Goal: Task Accomplishment & Management: Use online tool/utility

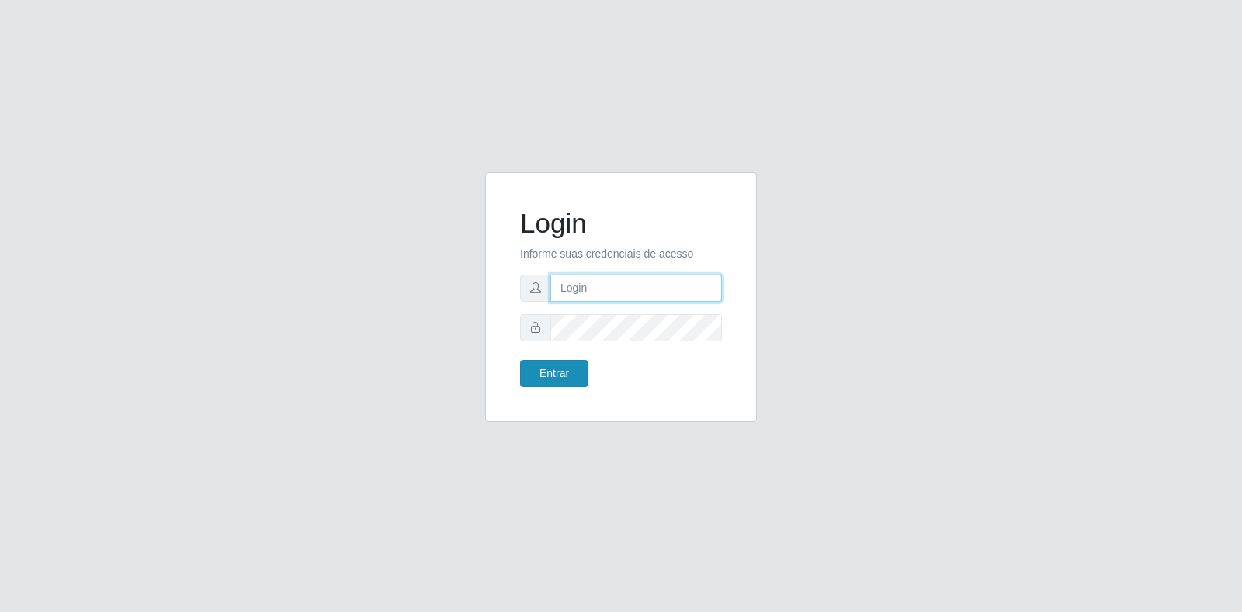
type input "[EMAIL_ADDRESS][DOMAIN_NAME]"
click at [559, 368] on button "Entrar" at bounding box center [554, 373] width 68 height 27
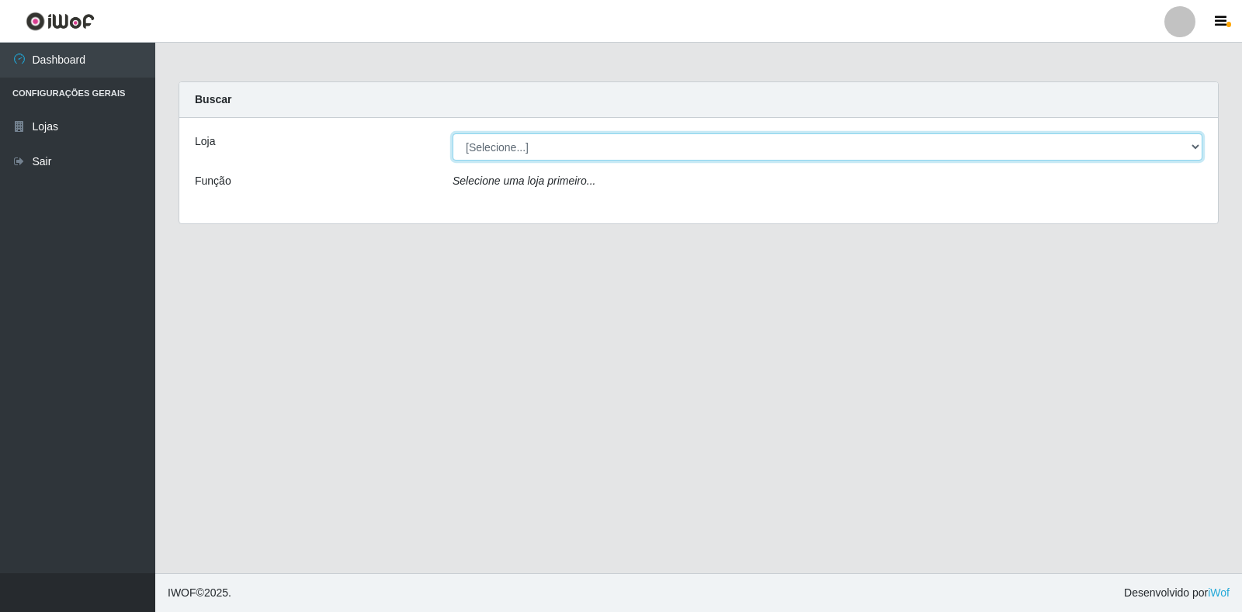
click at [532, 147] on select "[Selecione...] Atacado Vem - Loja 30 Laranjeiras Velha" at bounding box center [828, 147] width 750 height 27
select select "495"
click at [453, 134] on select "[Selecione...] Atacado Vem - Loja 30 Laranjeiras Velha" at bounding box center [828, 147] width 750 height 27
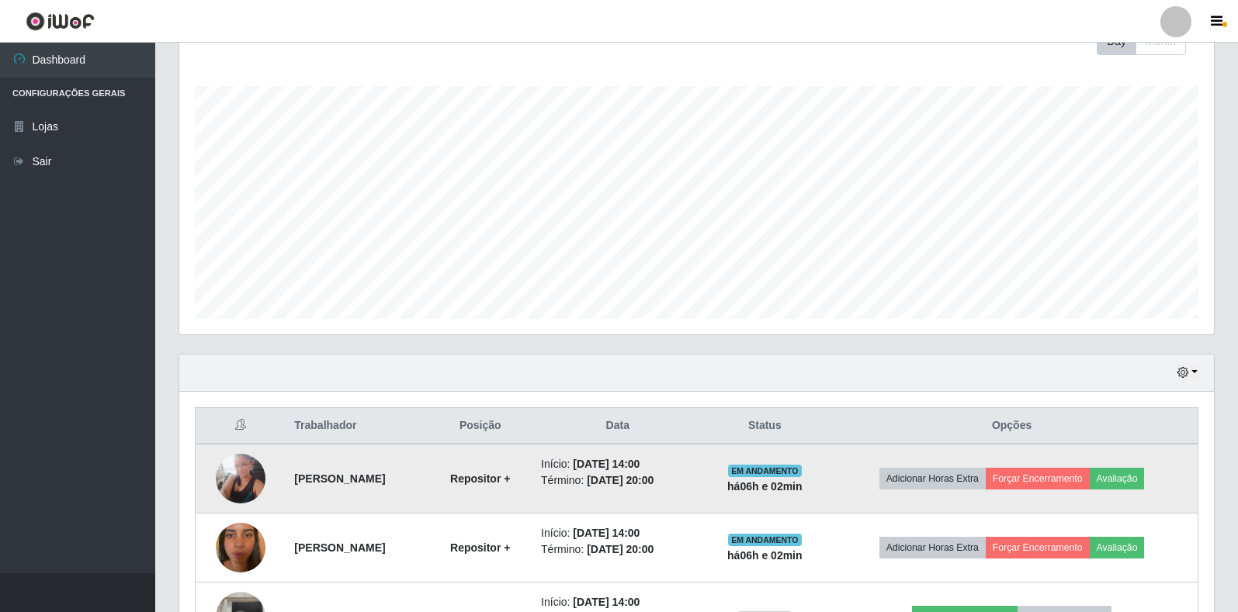
scroll to position [418, 0]
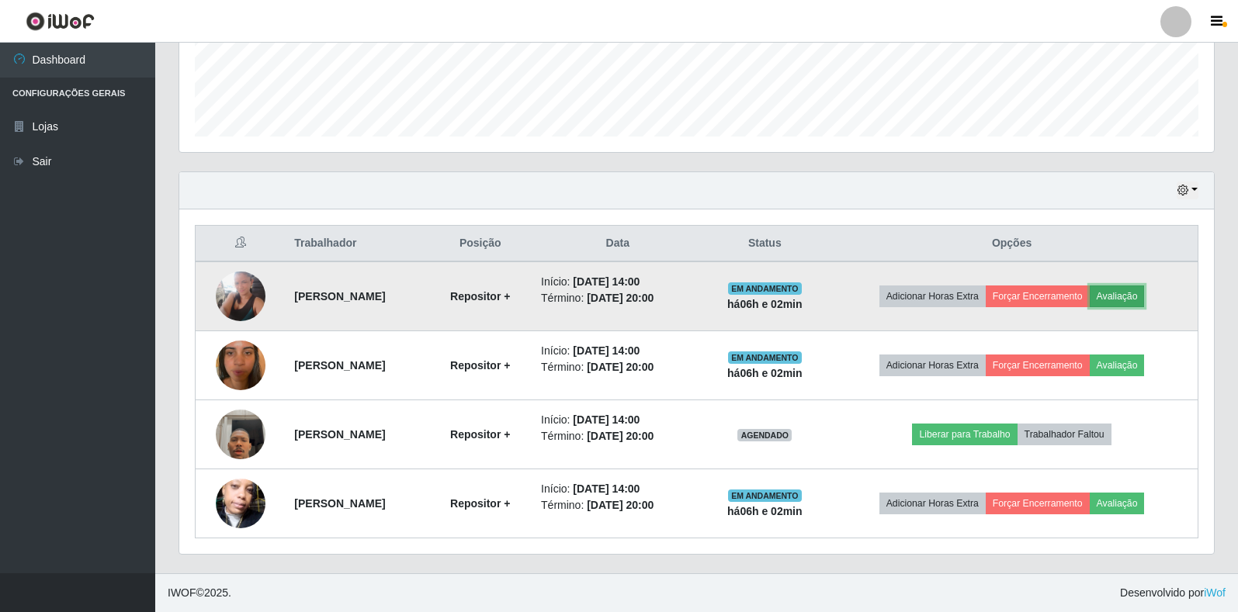
click at [1145, 296] on button "Avaliação" at bounding box center [1117, 297] width 55 height 22
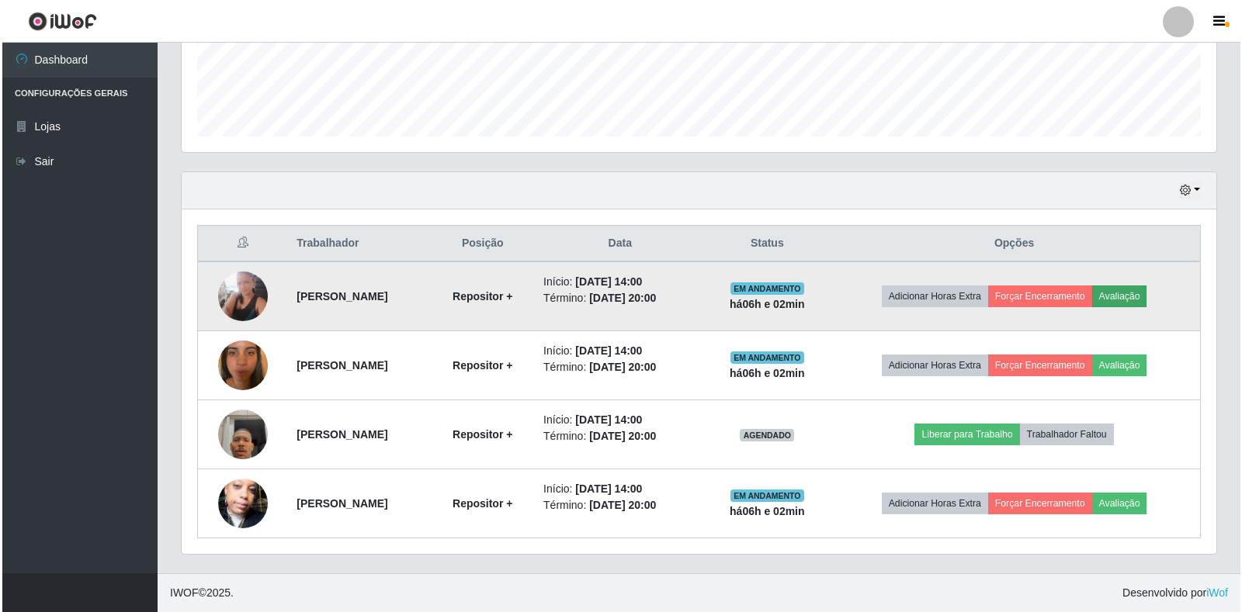
scroll to position [322, 1025]
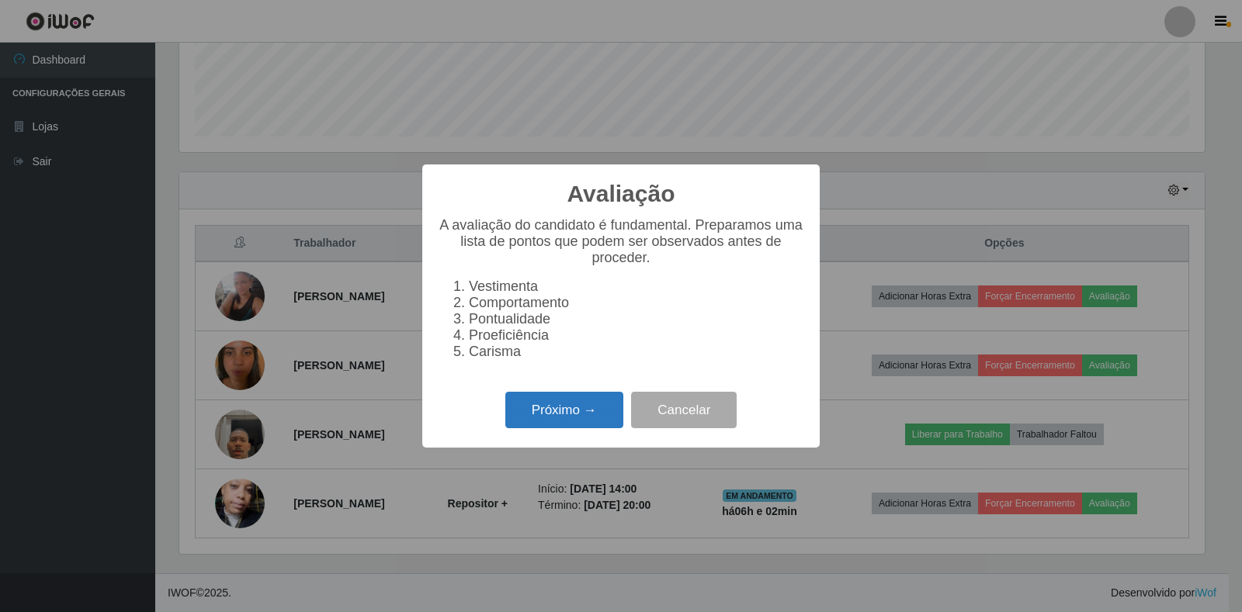
drag, startPoint x: 567, startPoint y: 423, endPoint x: 582, endPoint y: 417, distance: 16.7
click at [582, 417] on button "Próximo →" at bounding box center [564, 410] width 118 height 36
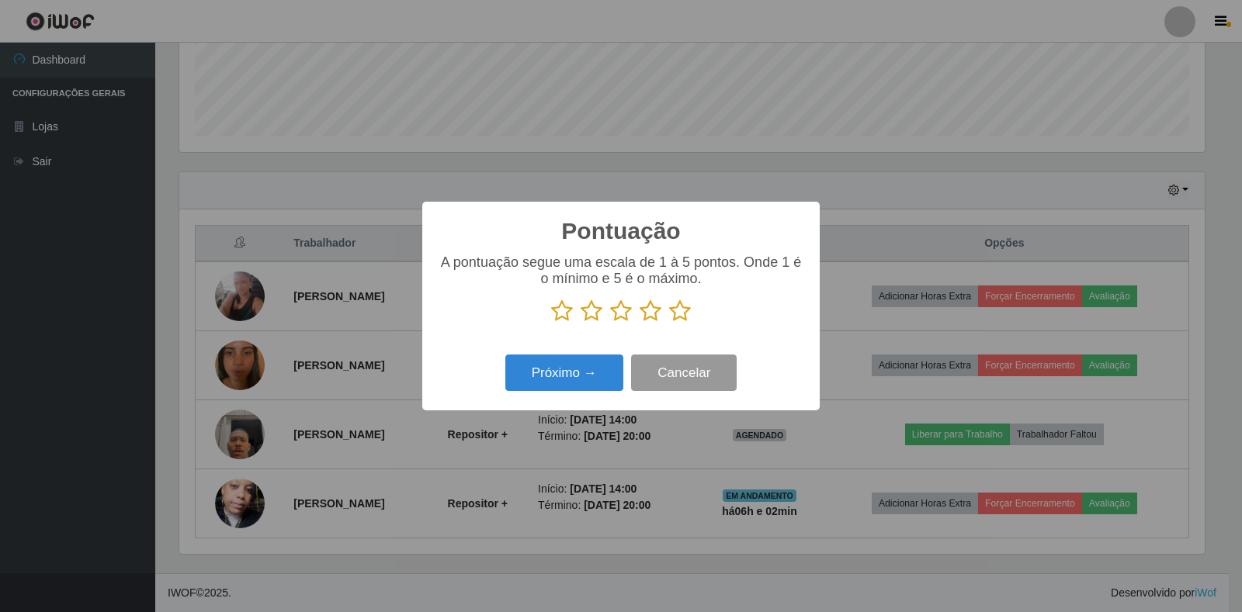
scroll to position [775941, 775238]
click at [685, 320] on icon at bounding box center [680, 311] width 22 height 23
click at [669, 323] on input "radio" at bounding box center [669, 323] width 0 height 0
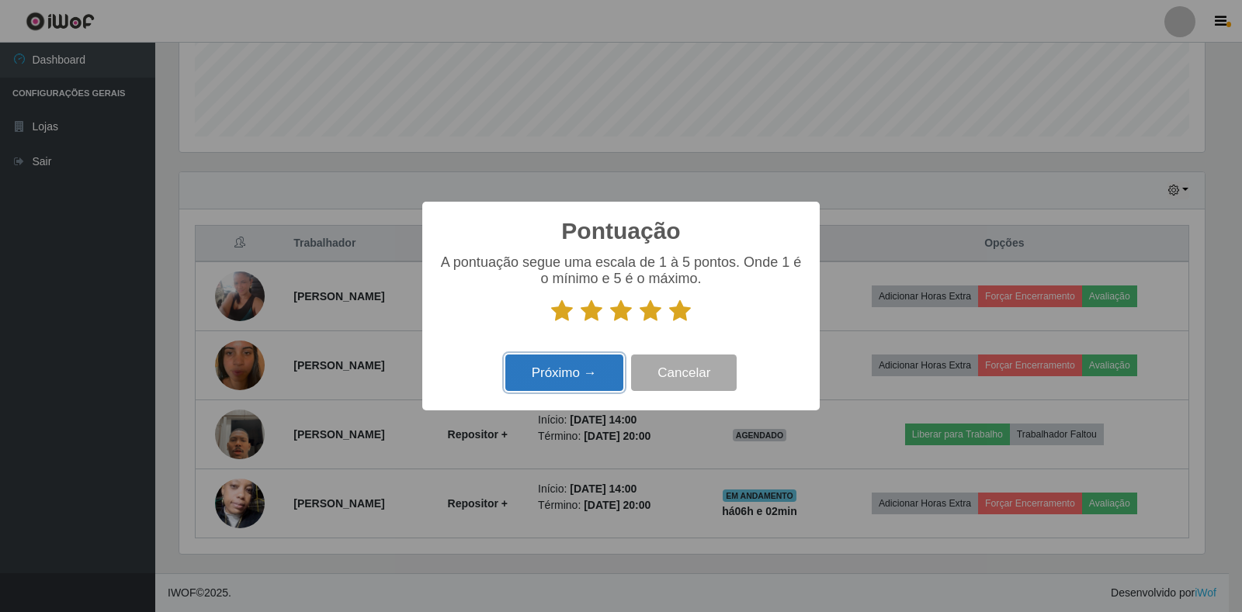
click at [568, 382] on button "Próximo →" at bounding box center [564, 373] width 118 height 36
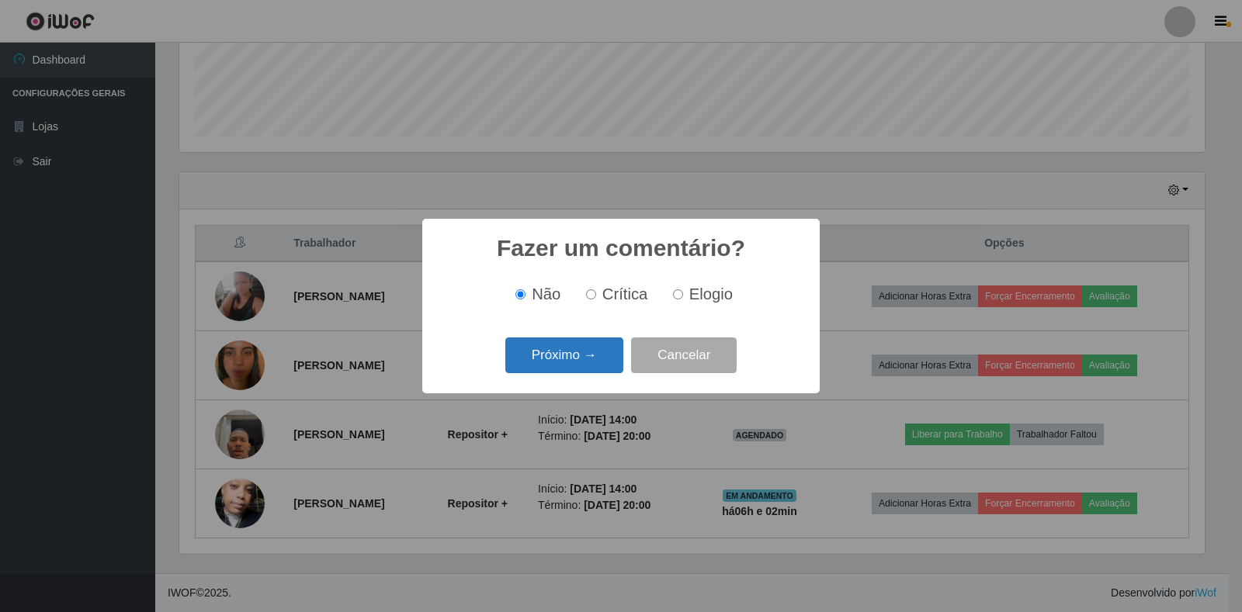
click at [576, 353] on button "Próximo →" at bounding box center [564, 356] width 118 height 36
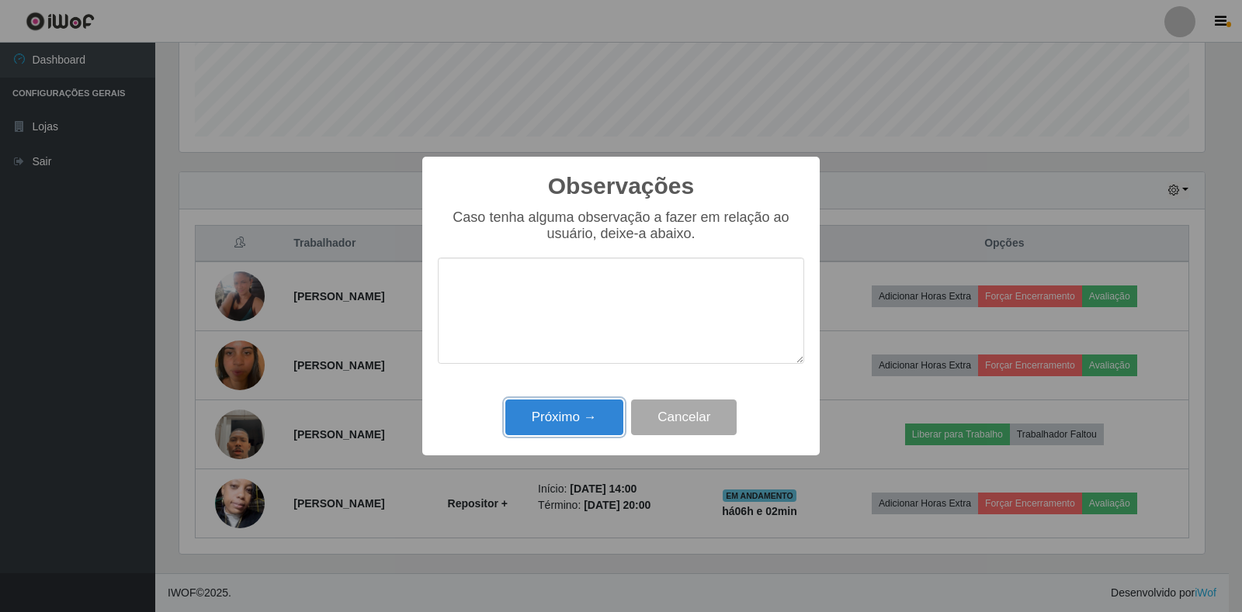
drag, startPoint x: 576, startPoint y: 408, endPoint x: 718, endPoint y: 361, distance: 149.5
click at [577, 408] on button "Próximo →" at bounding box center [564, 418] width 118 height 36
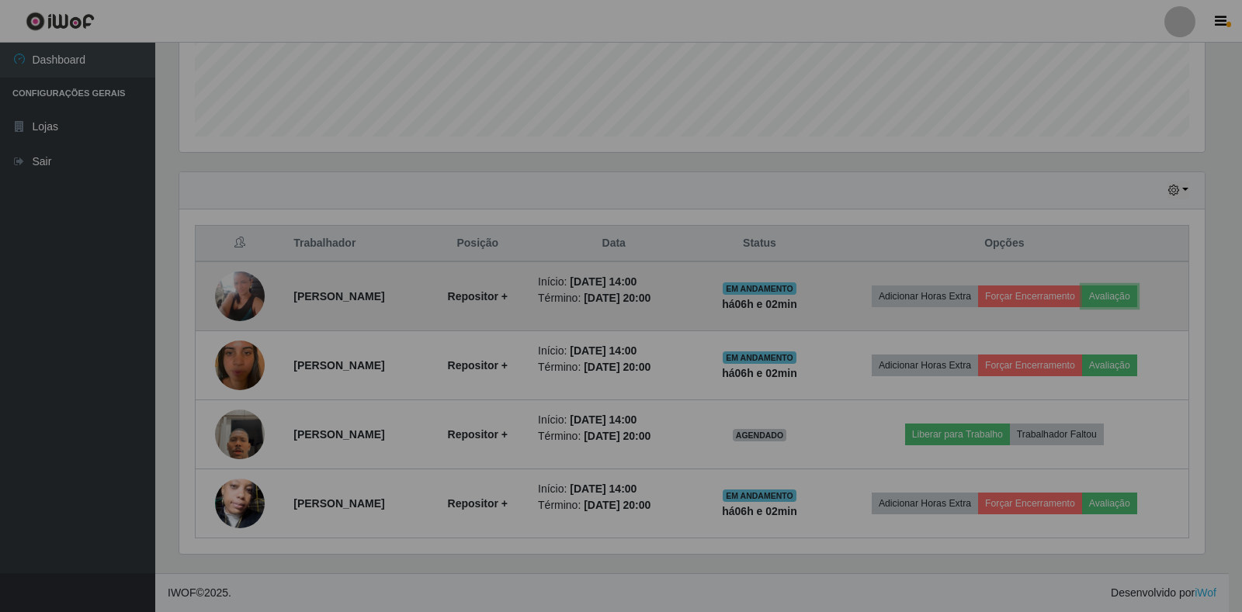
scroll to position [322, 1035]
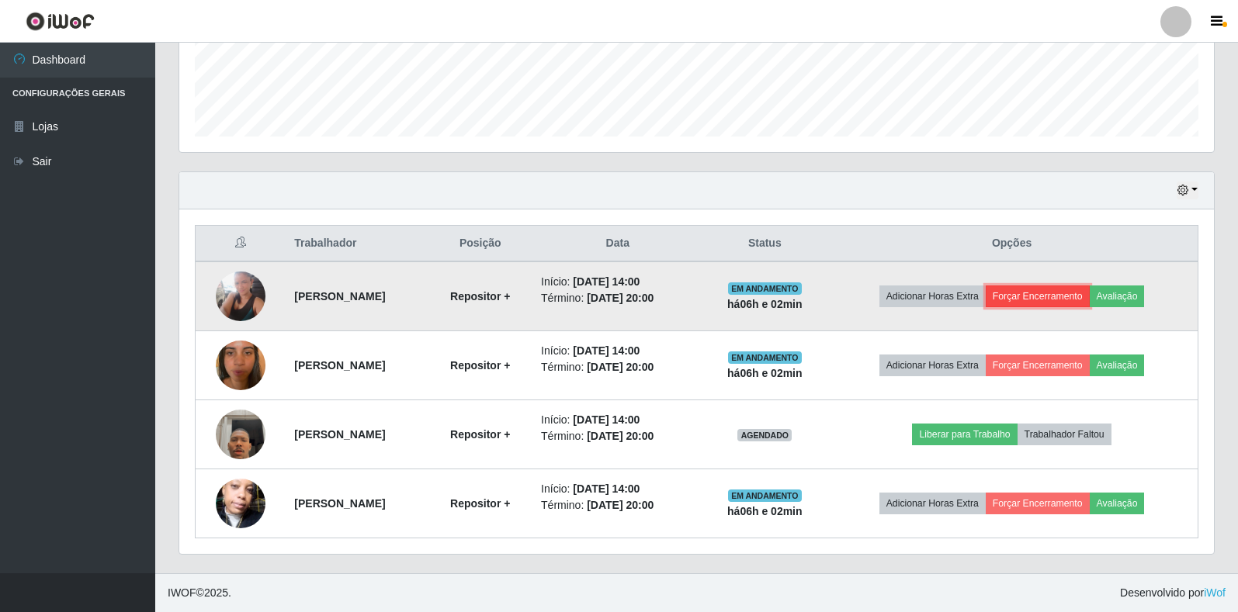
click at [1057, 294] on button "Forçar Encerramento" at bounding box center [1038, 297] width 104 height 22
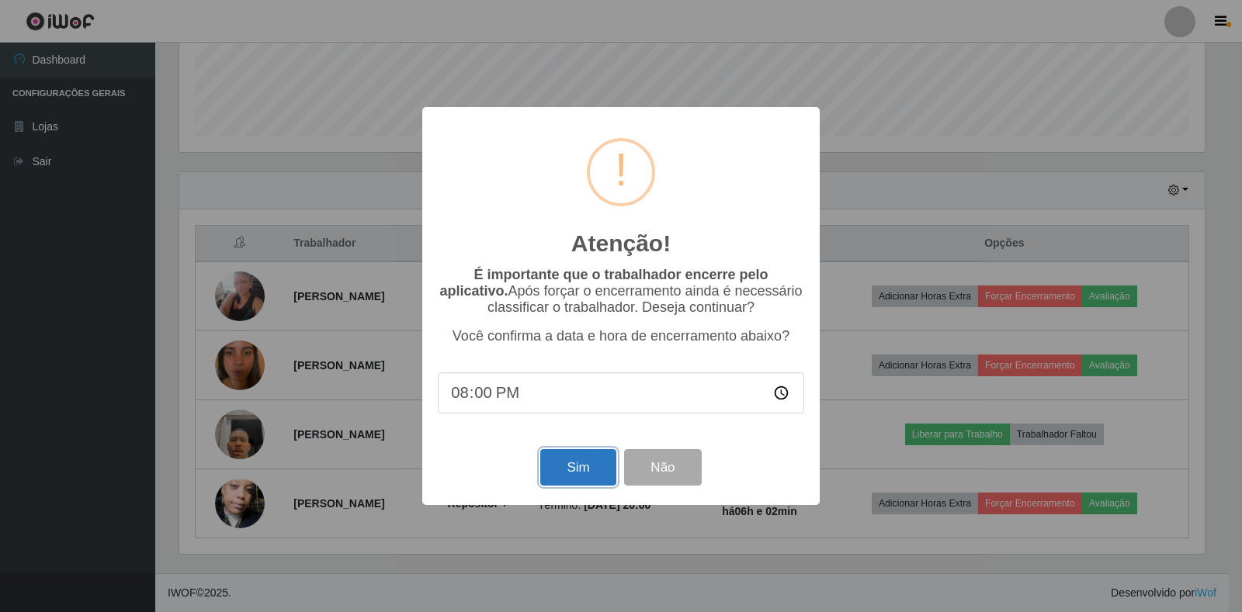
click at [563, 463] on button "Sim" at bounding box center [577, 467] width 75 height 36
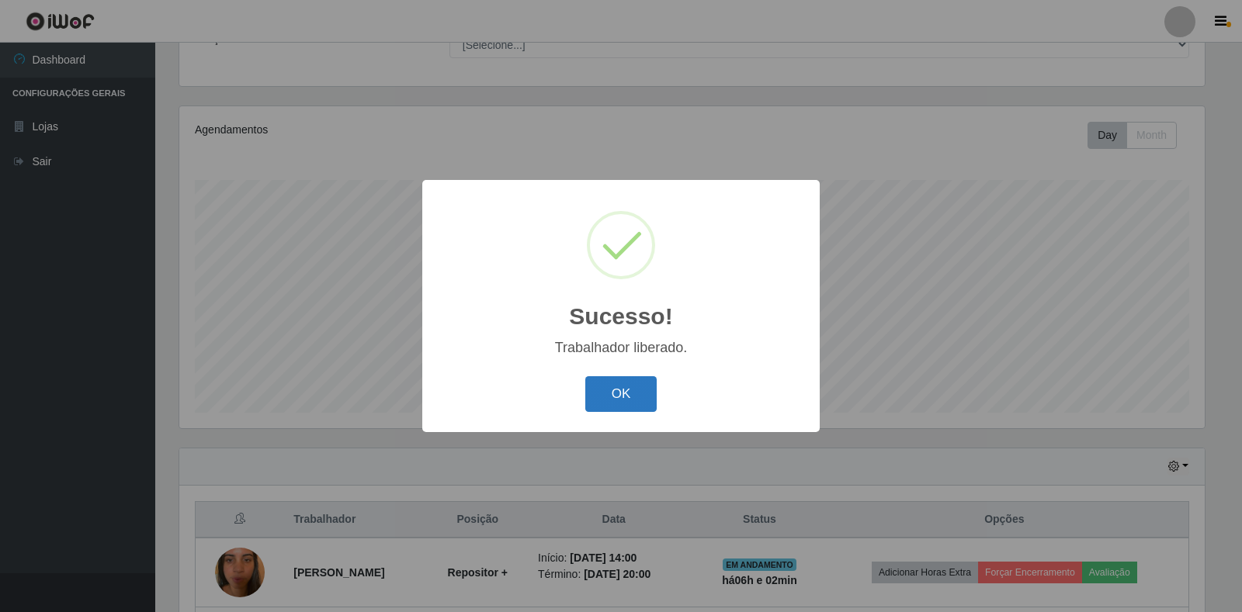
click at [639, 398] on button "OK" at bounding box center [621, 394] width 72 height 36
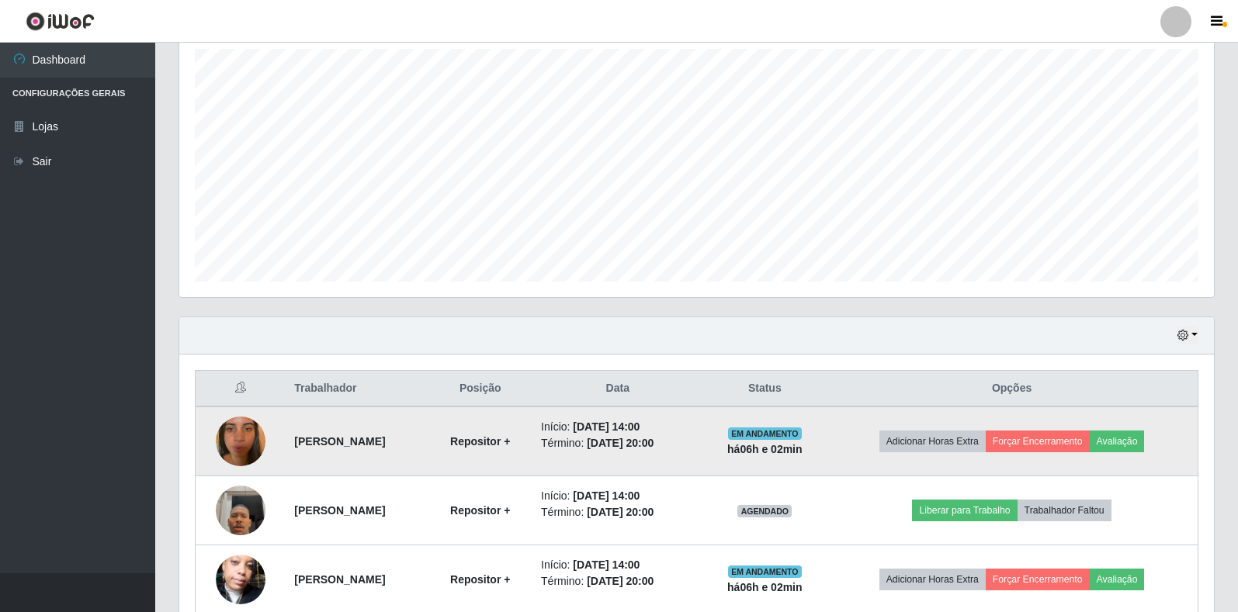
scroll to position [349, 0]
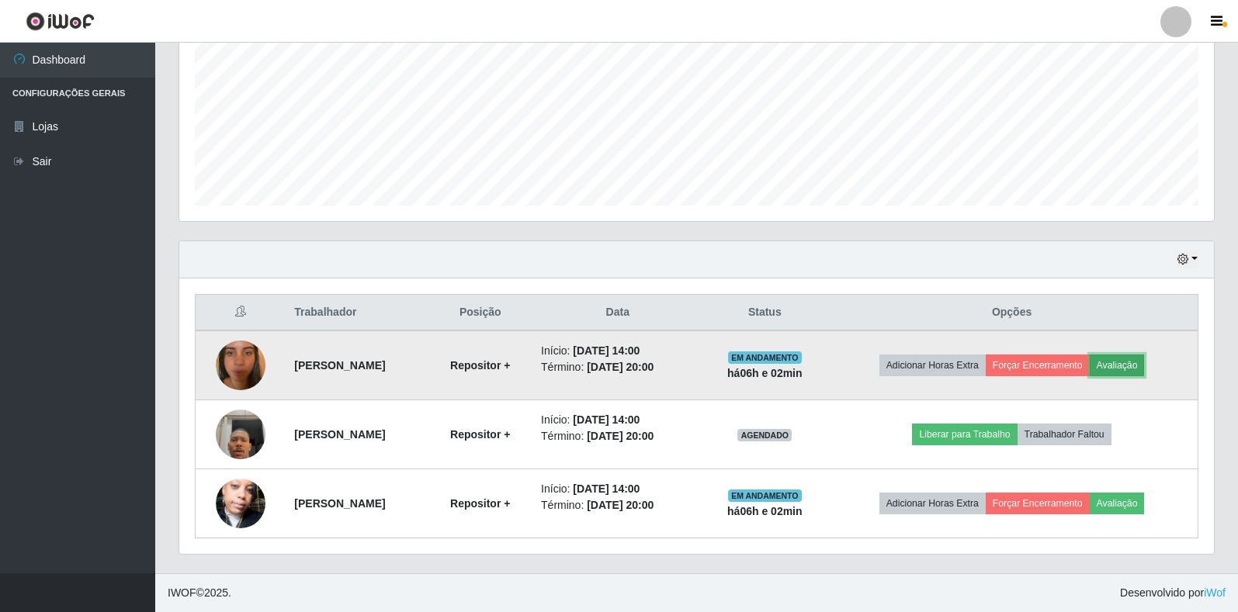
click at [1138, 359] on button "Avaliação" at bounding box center [1117, 366] width 55 height 22
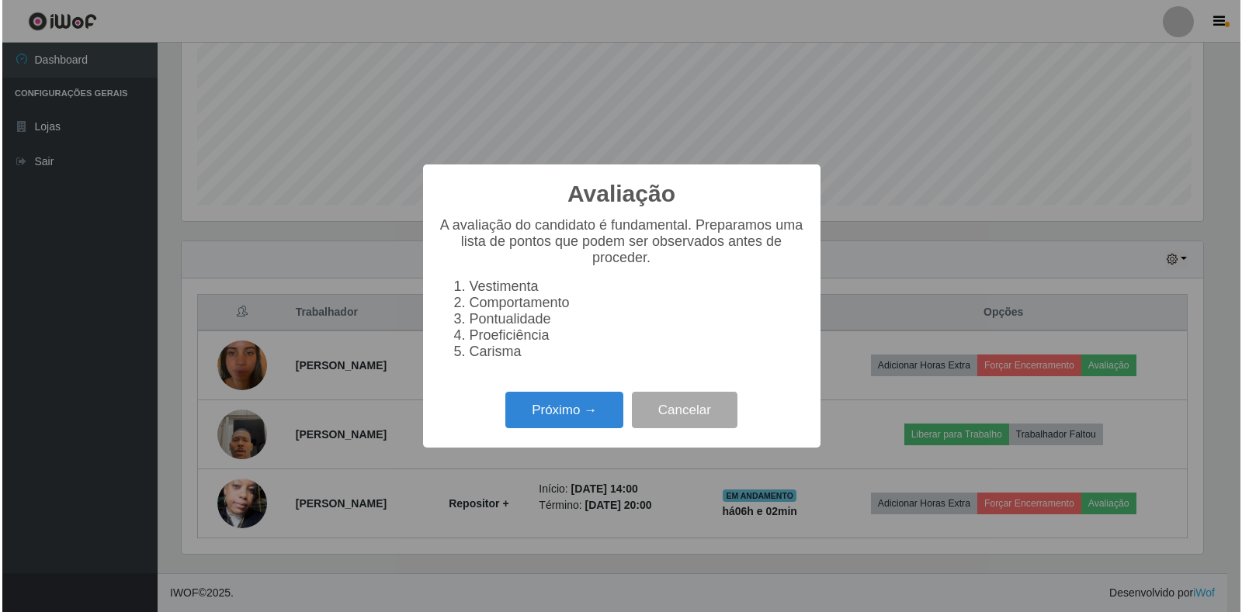
scroll to position [322, 1025]
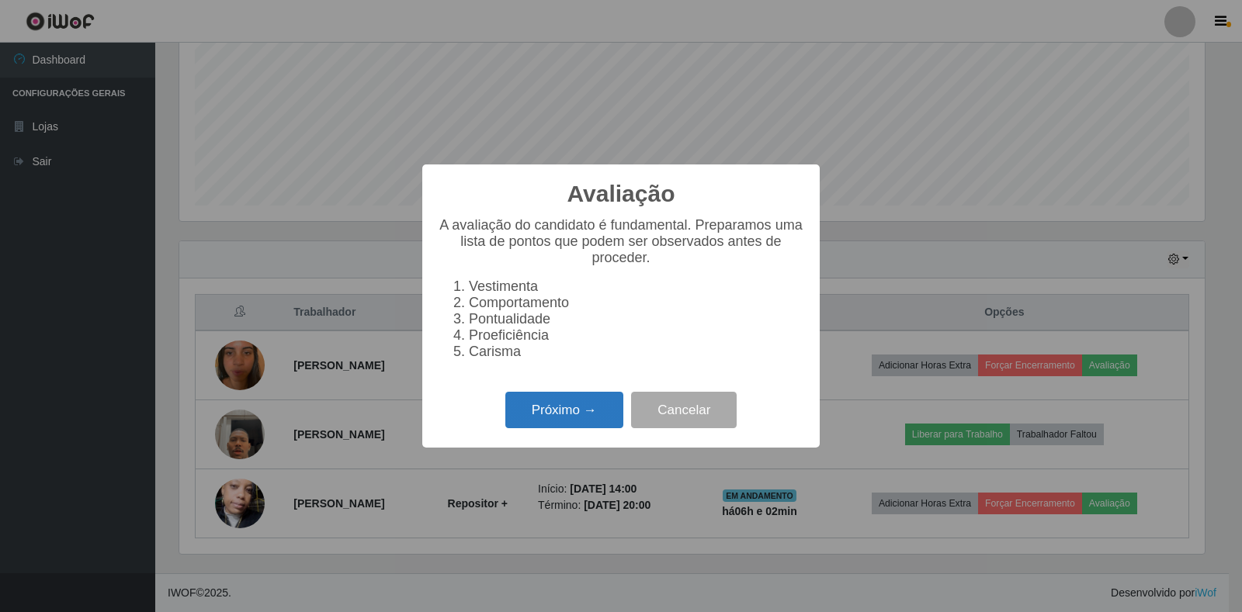
click at [567, 415] on button "Próximo →" at bounding box center [564, 410] width 118 height 36
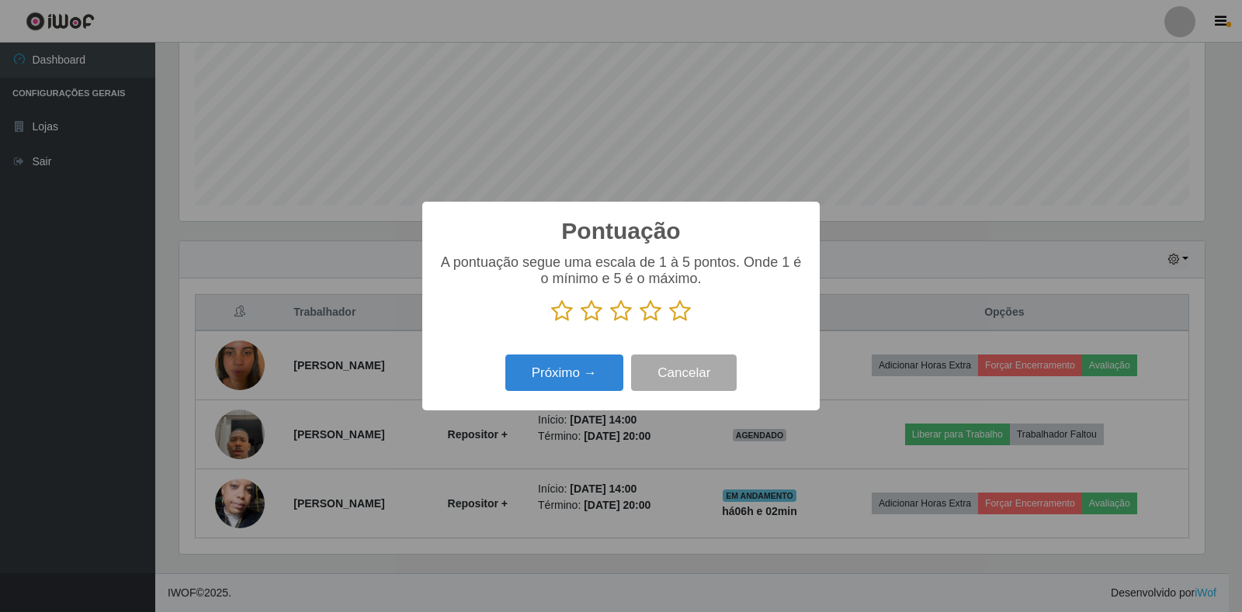
click at [687, 314] on icon at bounding box center [680, 311] width 22 height 23
click at [669, 323] on input "radio" at bounding box center [669, 323] width 0 height 0
click at [546, 387] on button "Próximo →" at bounding box center [564, 373] width 118 height 36
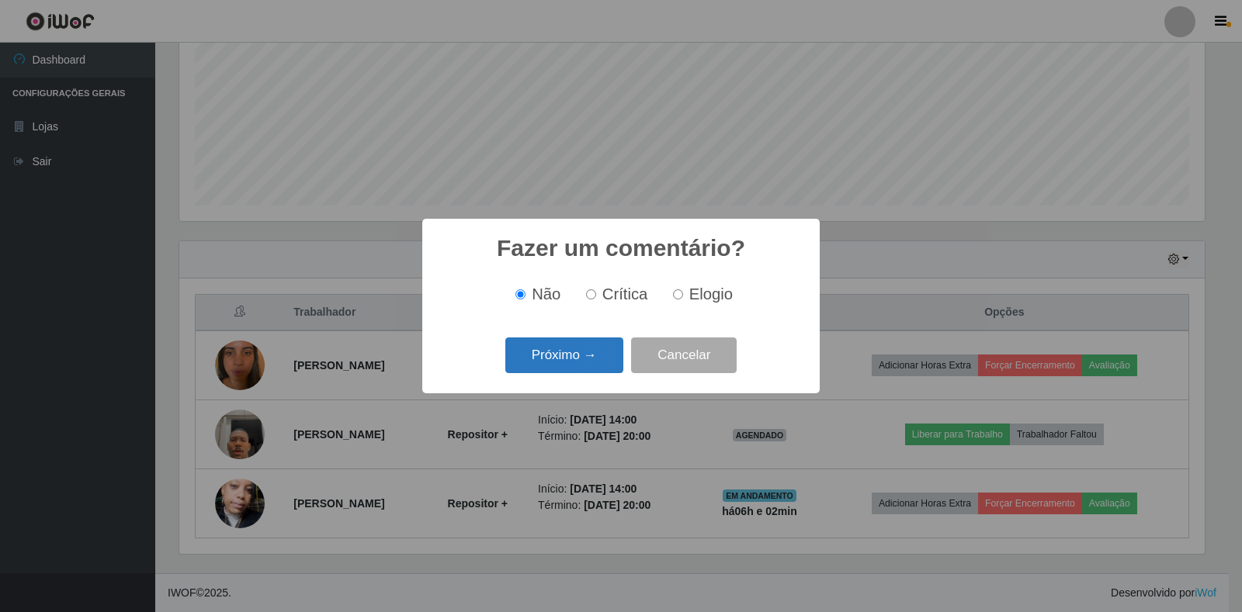
click at [581, 361] on button "Próximo →" at bounding box center [564, 356] width 118 height 36
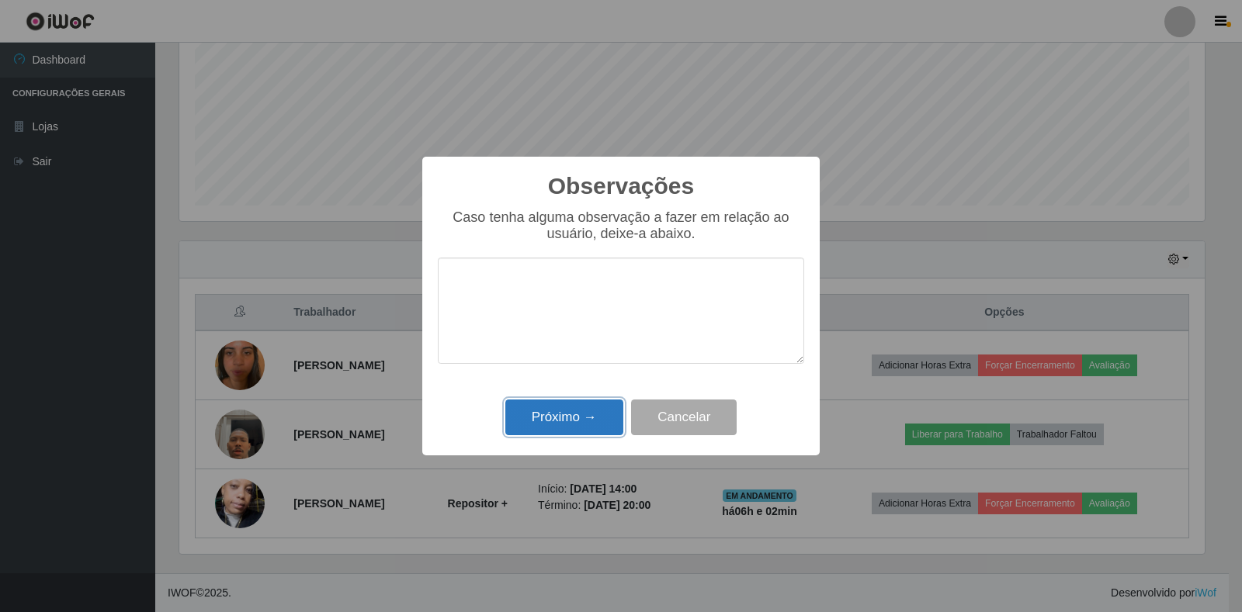
click at [588, 424] on button "Próximo →" at bounding box center [564, 418] width 118 height 36
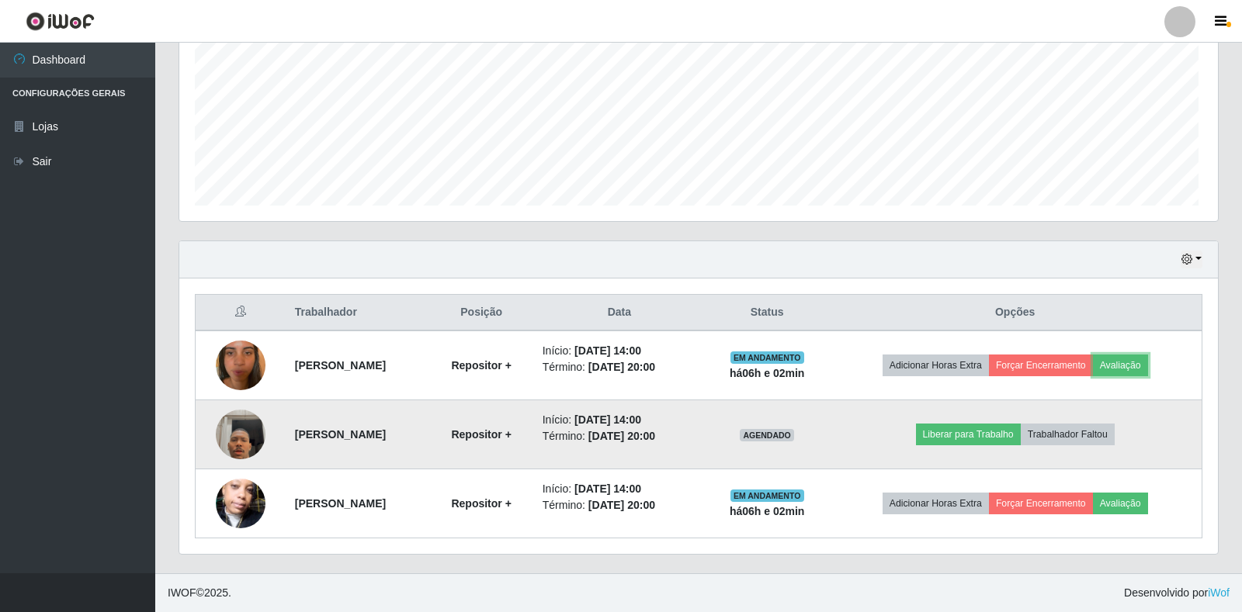
scroll to position [322, 1035]
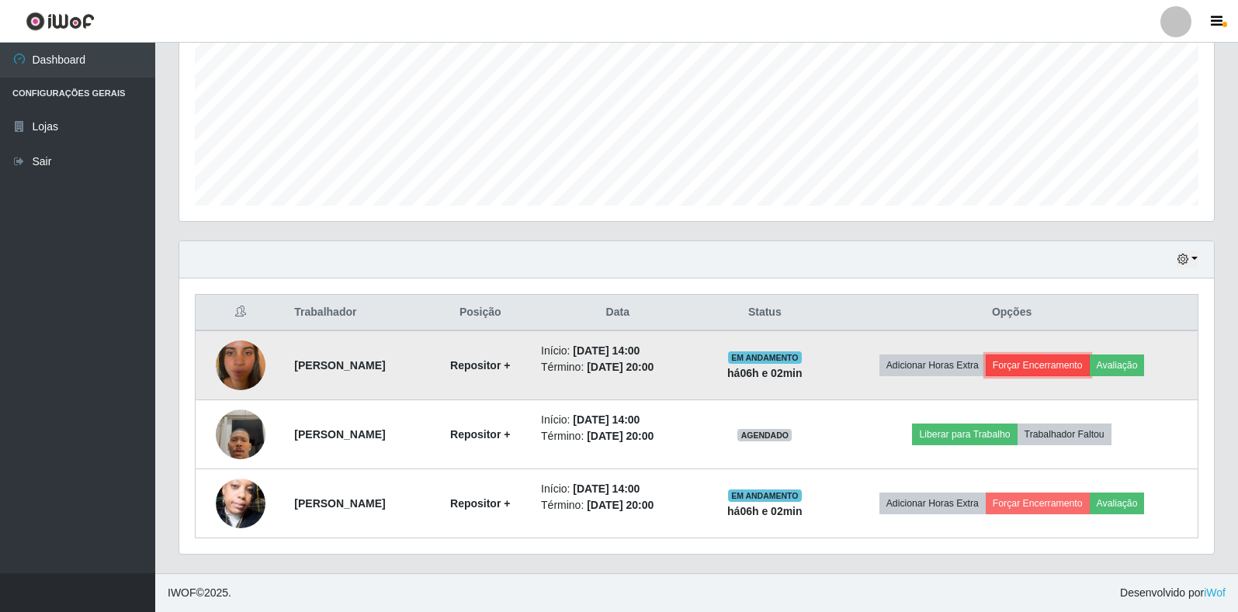
click at [1077, 370] on button "Forçar Encerramento" at bounding box center [1038, 366] width 104 height 22
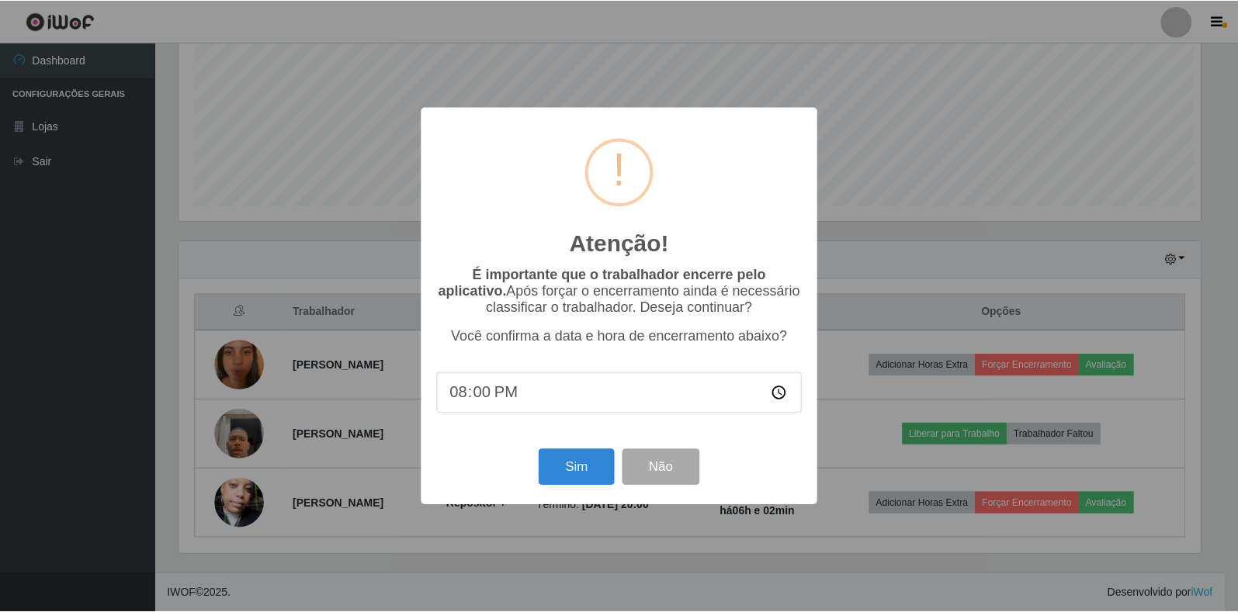
scroll to position [322, 1025]
click at [553, 469] on button "Sim" at bounding box center [577, 467] width 75 height 36
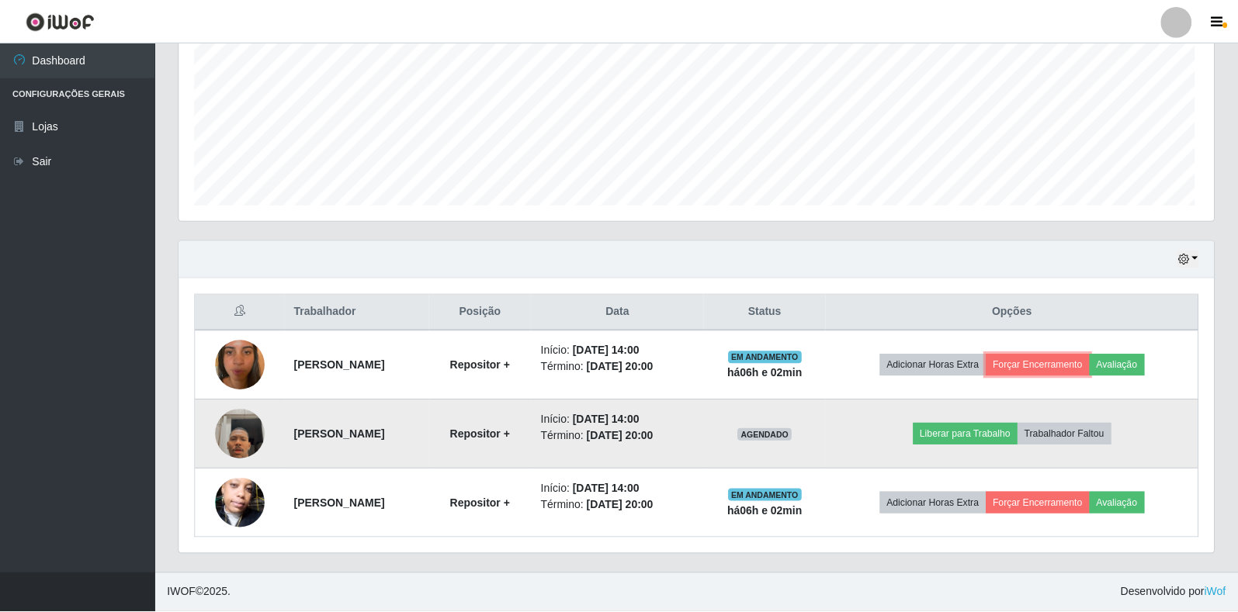
scroll to position [0, 0]
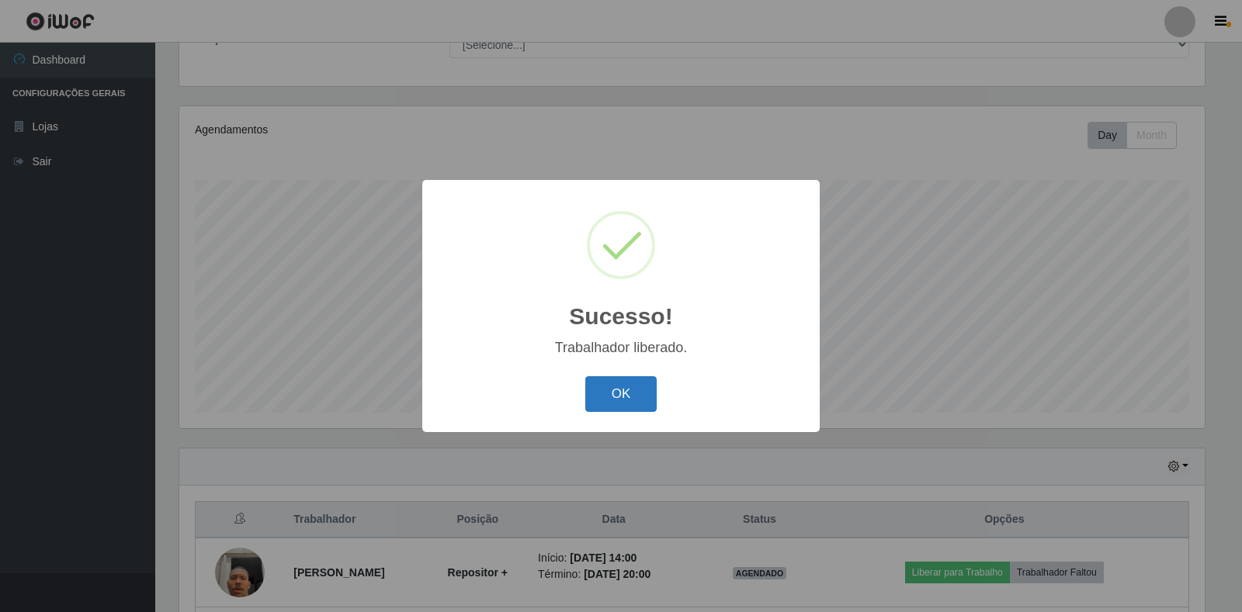
click at [636, 397] on button "OK" at bounding box center [621, 394] width 72 height 36
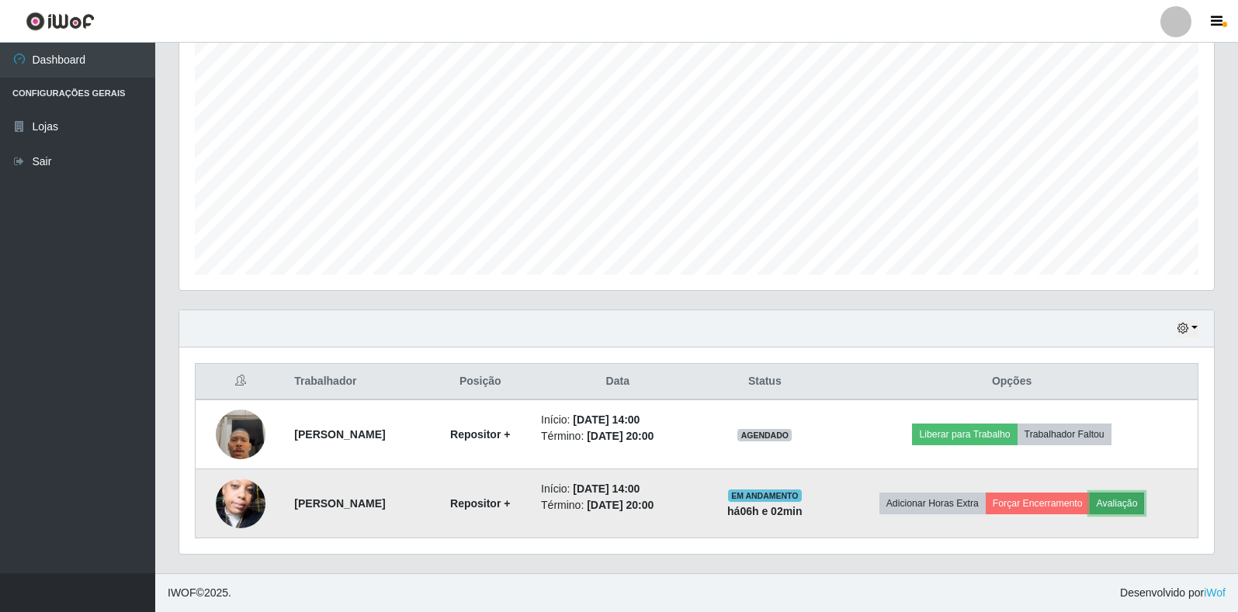
click at [1129, 503] on button "Avaliação" at bounding box center [1117, 504] width 55 height 22
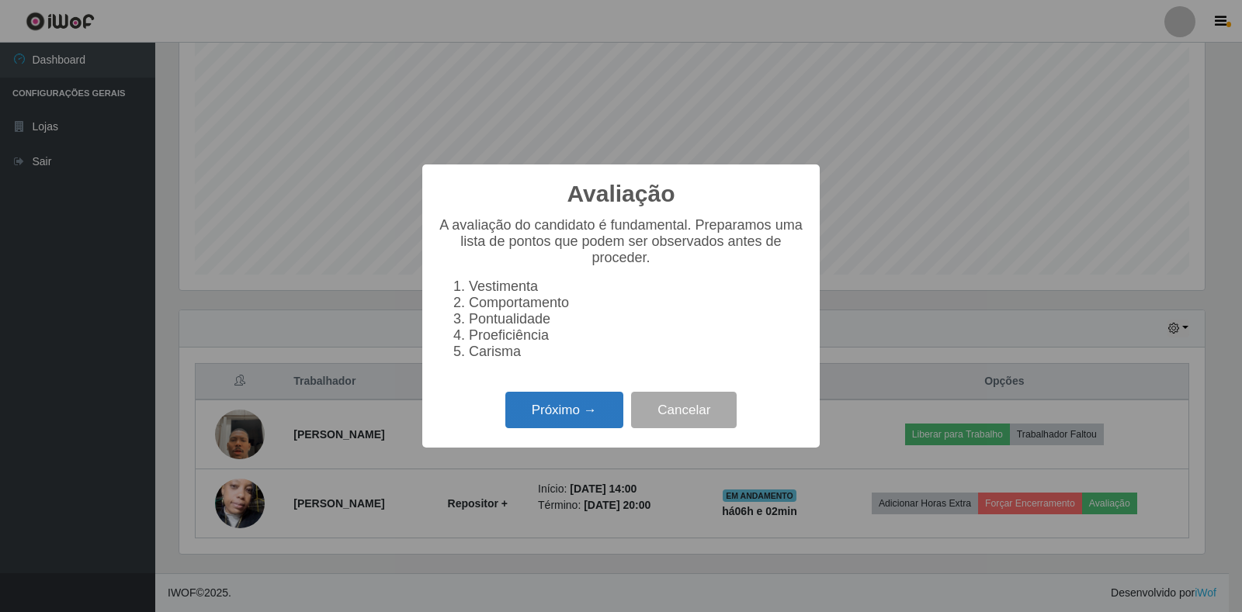
click at [609, 418] on button "Próximo →" at bounding box center [564, 410] width 118 height 36
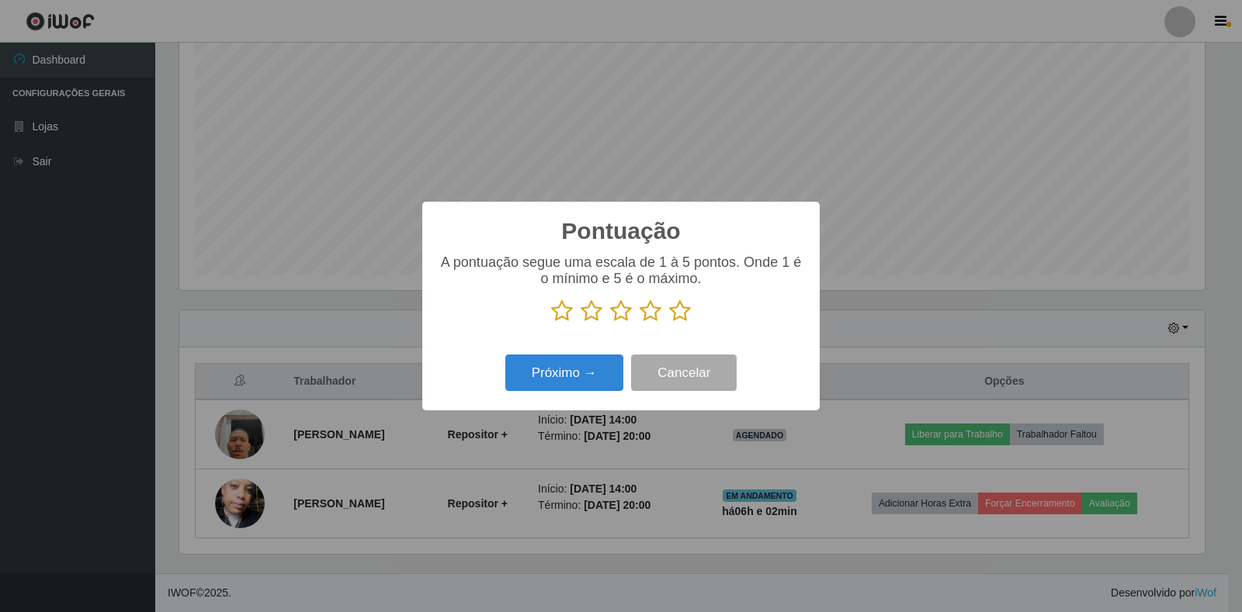
drag, startPoint x: 657, startPoint y: 315, endPoint x: 635, endPoint y: 321, distance: 23.2
click at [646, 317] on icon at bounding box center [651, 311] width 22 height 23
click at [640, 323] on input "radio" at bounding box center [640, 323] width 0 height 0
click at [583, 383] on button "Próximo →" at bounding box center [564, 373] width 118 height 36
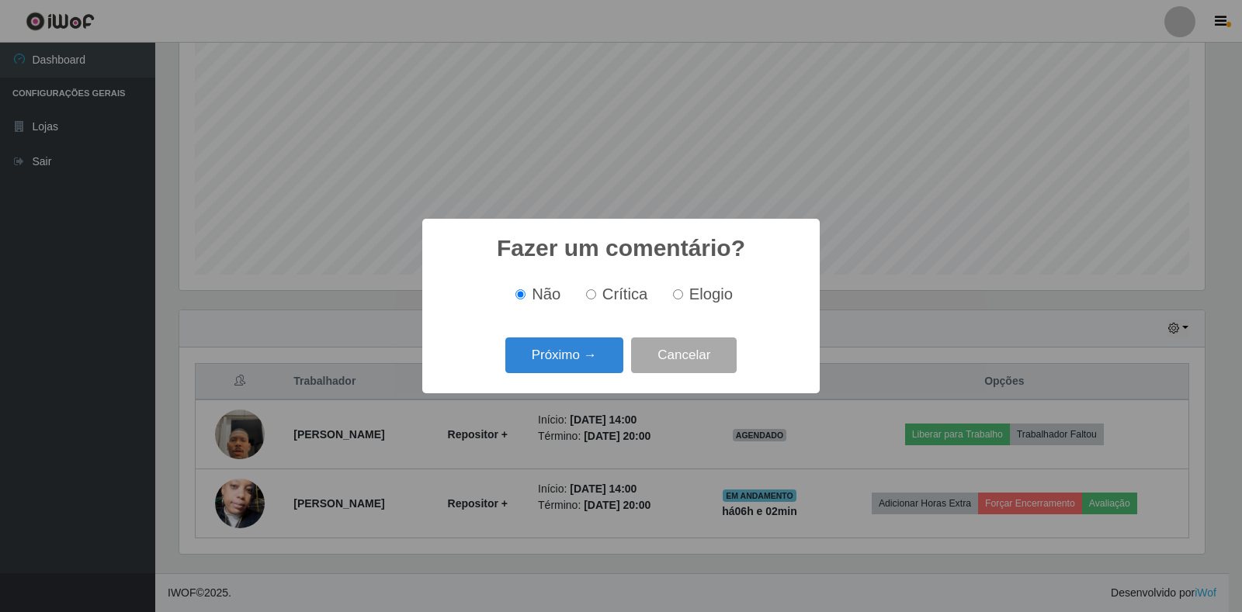
click at [583, 383] on div "Fazer um comentário? × Não Crítica Elogio Próximo → Cancelar" at bounding box center [620, 306] width 397 height 174
click at [585, 353] on button "Próximo →" at bounding box center [564, 356] width 118 height 36
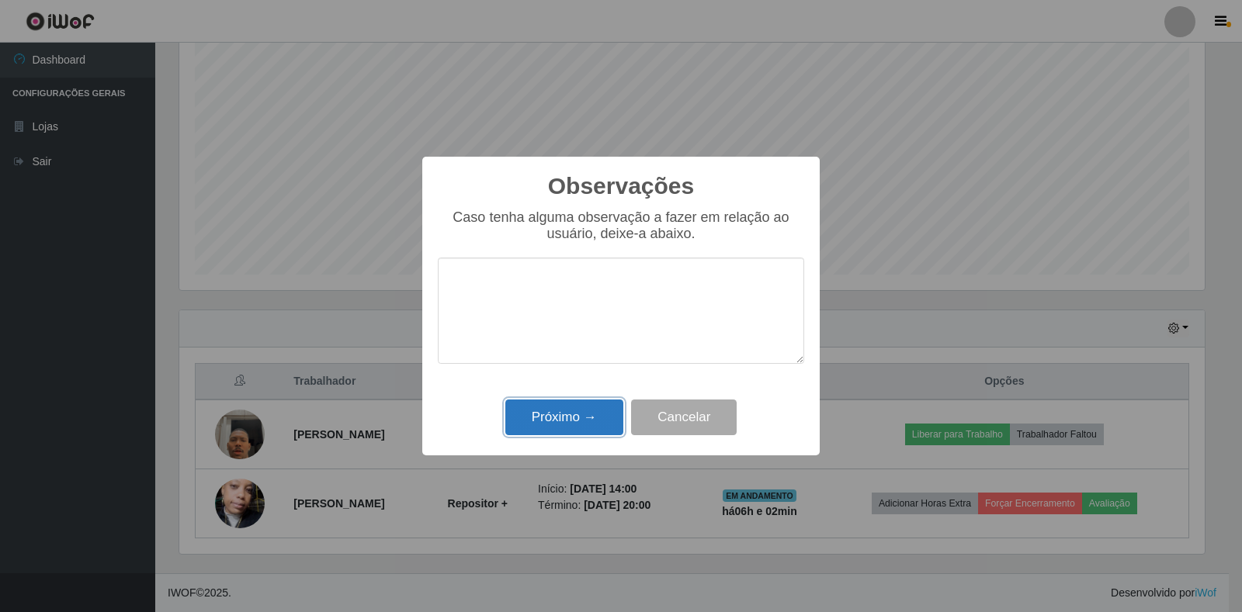
click at [617, 412] on button "Próximo →" at bounding box center [564, 418] width 118 height 36
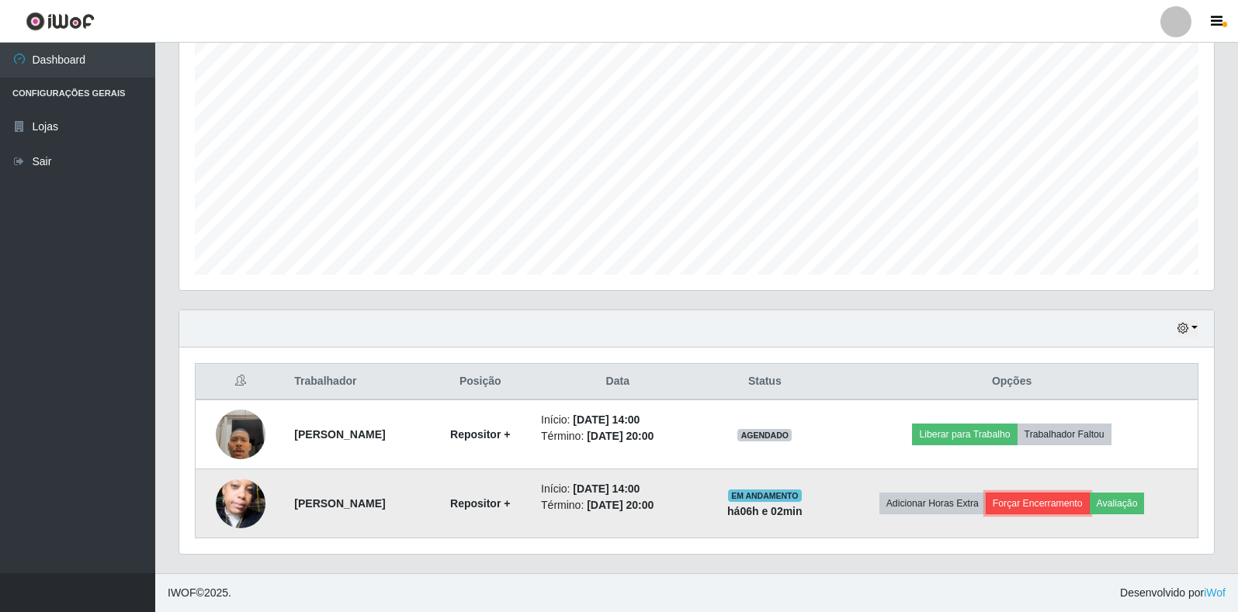
click at [1035, 510] on button "Forçar Encerramento" at bounding box center [1038, 504] width 104 height 22
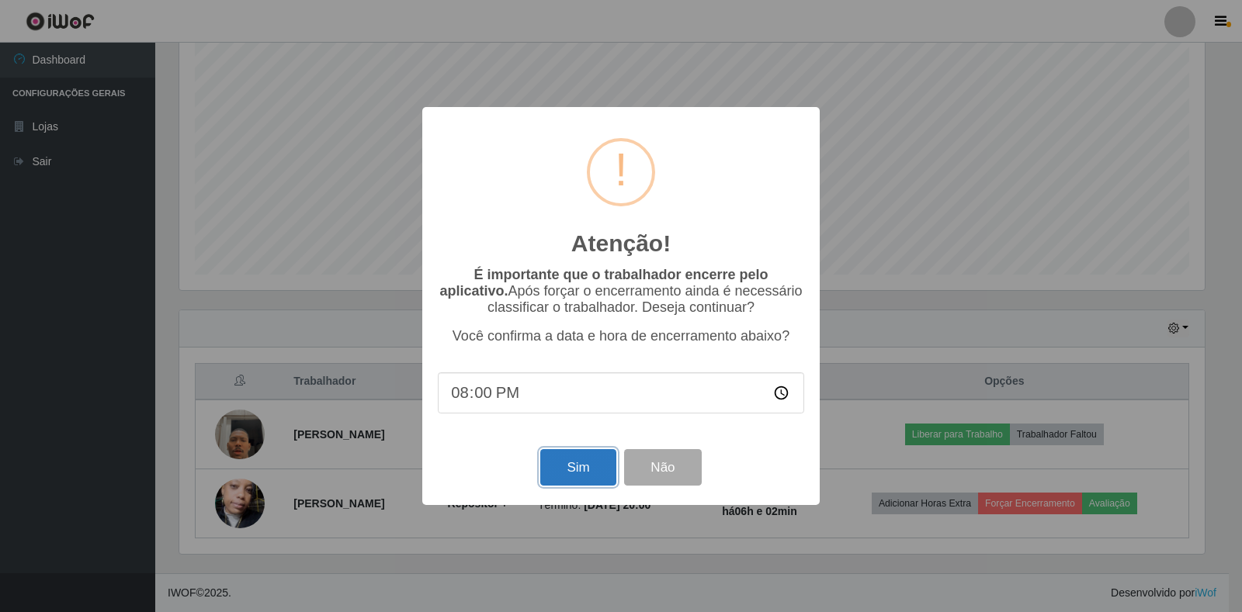
click at [566, 482] on button "Sim" at bounding box center [577, 467] width 75 height 36
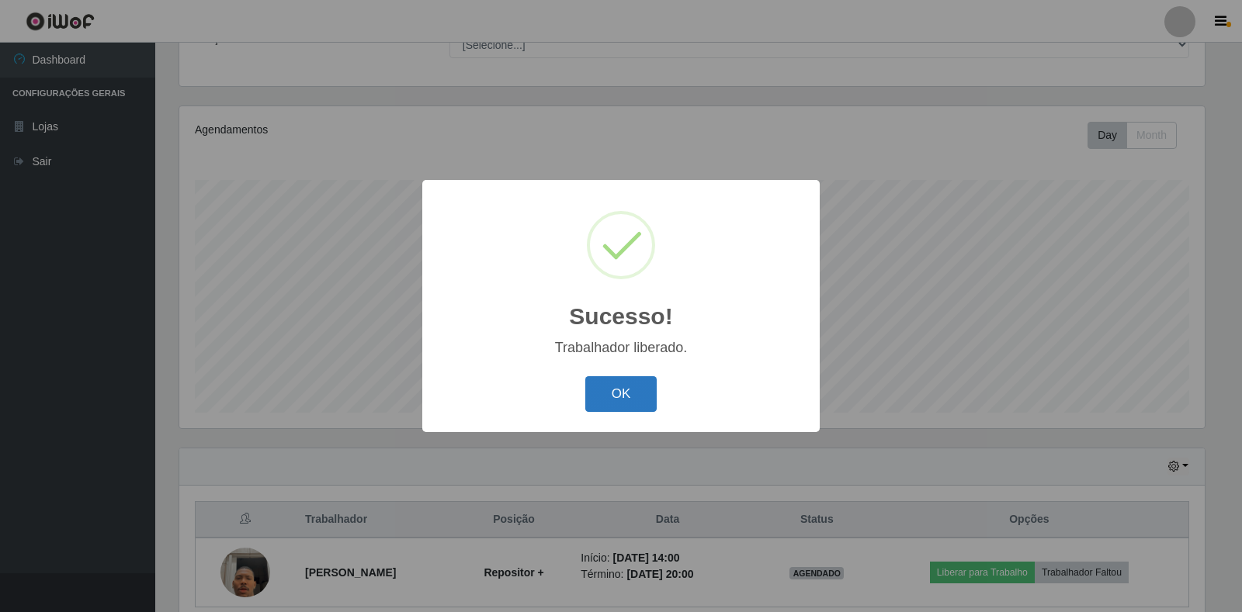
click at [626, 406] on button "OK" at bounding box center [621, 394] width 72 height 36
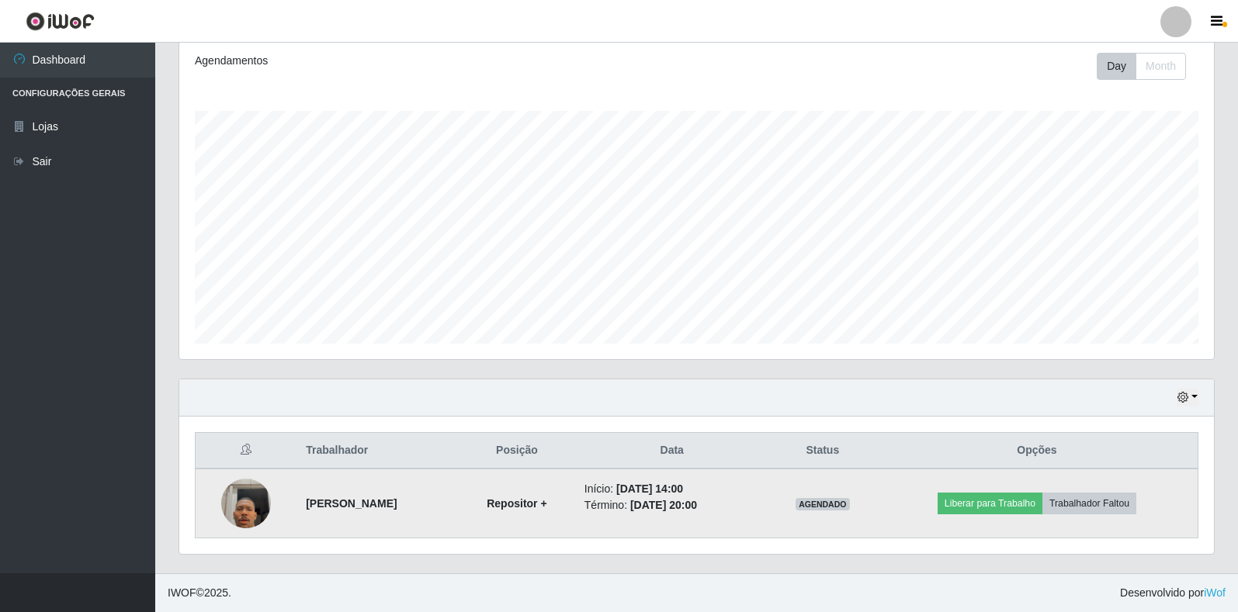
click at [236, 491] on img at bounding box center [246, 504] width 50 height 88
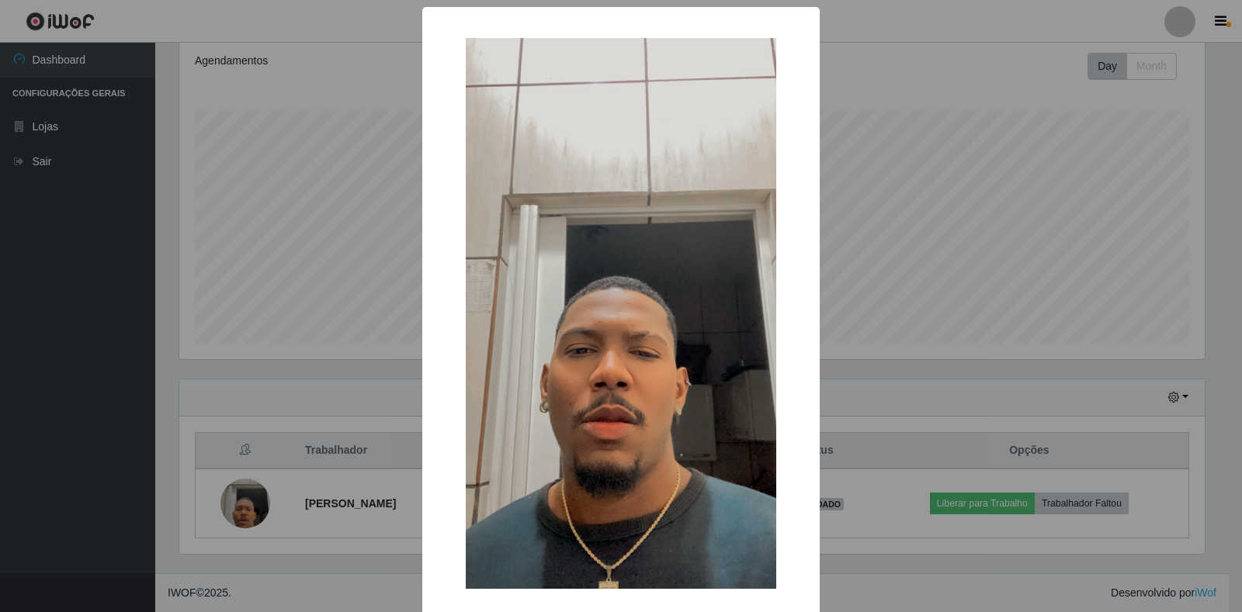
click at [347, 421] on div "× OK Cancel" at bounding box center [621, 306] width 1242 height 612
